Goal: Find contact information

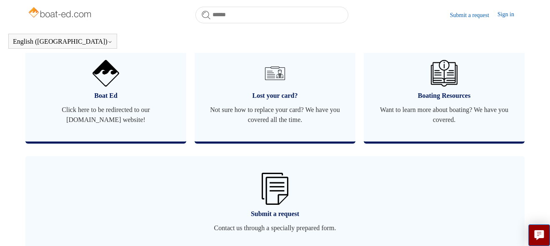
scroll to position [561, 0]
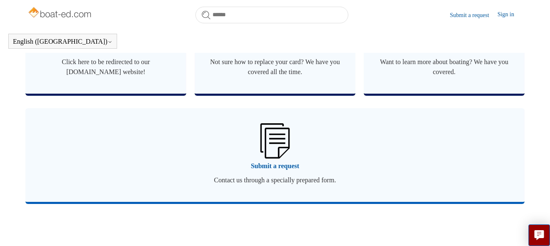
click at [288, 181] on link "Submit a request Contact us through a specially prepared form." at bounding box center [274, 155] width 499 height 94
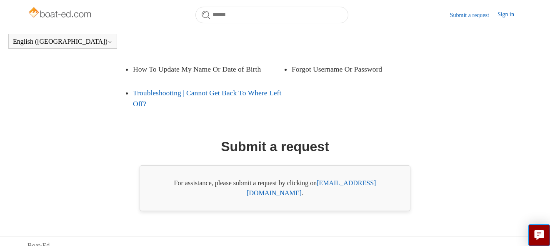
scroll to position [190, 0]
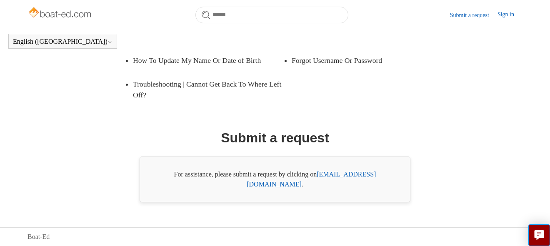
click at [343, 187] on link "[EMAIL_ADDRESS][DOMAIN_NAME]" at bounding box center [311, 179] width 129 height 17
click at [346, 185] on link "[EMAIL_ADDRESS][DOMAIN_NAME]" at bounding box center [311, 179] width 129 height 17
